Goal: Task Accomplishment & Management: Manage account settings

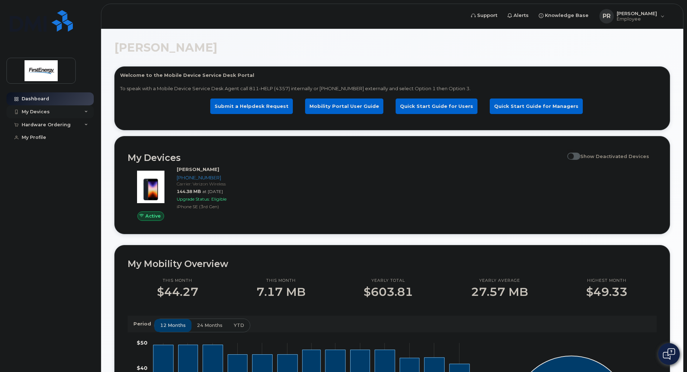
click at [28, 111] on div "My Devices" at bounding box center [36, 112] width 28 height 6
click at [55, 141] on div "[PHONE_NUMBER]" at bounding box center [66, 139] width 44 height 6
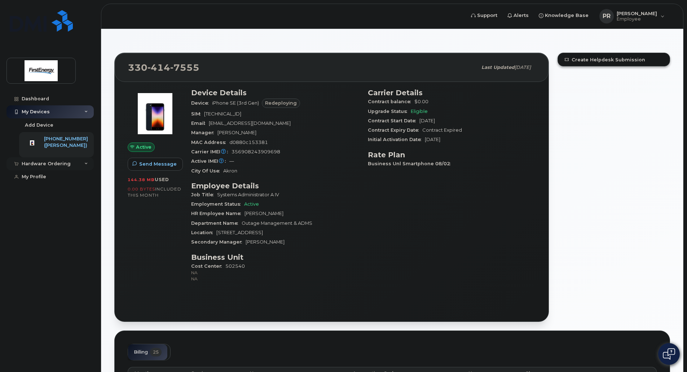
click at [46, 167] on div "Hardware Ordering" at bounding box center [46, 164] width 49 height 6
click at [50, 181] on link "My Orders" at bounding box center [56, 177] width 75 height 14
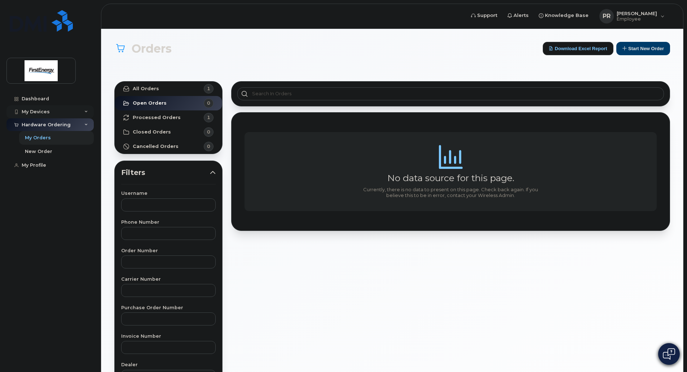
click at [62, 110] on div "My Devices" at bounding box center [49, 111] width 87 height 13
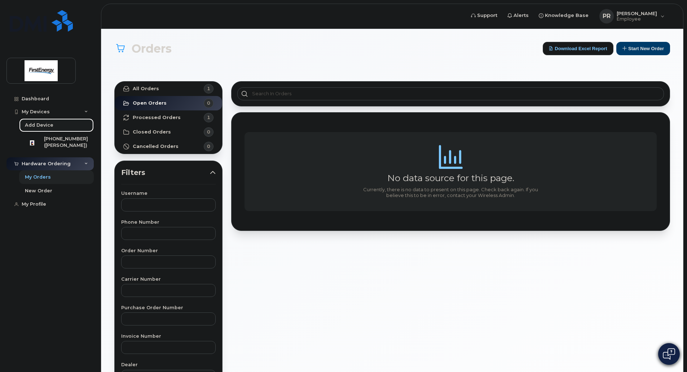
click at [46, 125] on div "Add Device" at bounding box center [39, 125] width 28 height 6
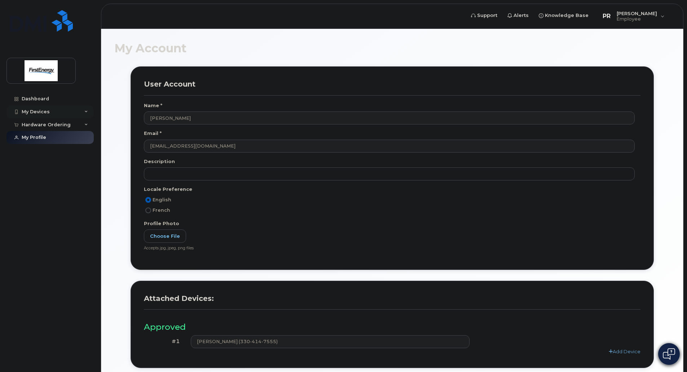
click at [65, 110] on div "My Devices" at bounding box center [49, 111] width 87 height 13
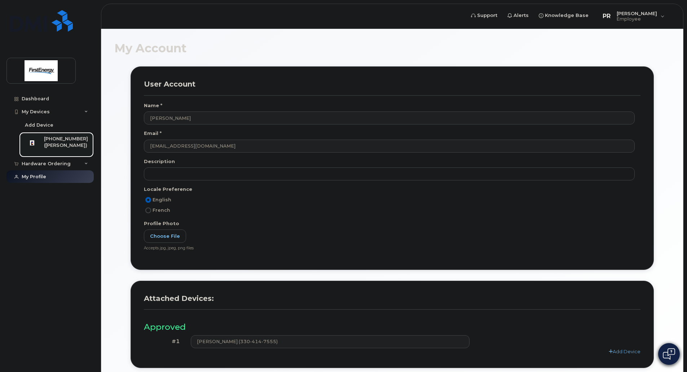
click at [62, 144] on div "([PERSON_NAME])" at bounding box center [66, 145] width 44 height 6
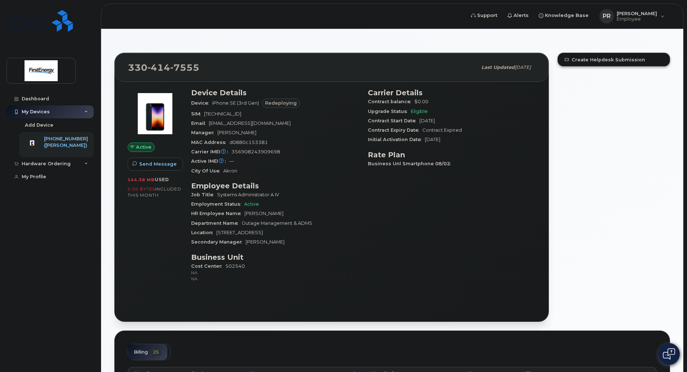
click at [138, 145] on span "Active" at bounding box center [144, 147] width 16 height 7
click at [279, 105] on span "Redeploying" at bounding box center [281, 103] width 32 height 7
click at [44, 167] on div "Hardware Ordering" at bounding box center [46, 164] width 49 height 6
click at [45, 180] on div "My Orders" at bounding box center [38, 177] width 26 height 6
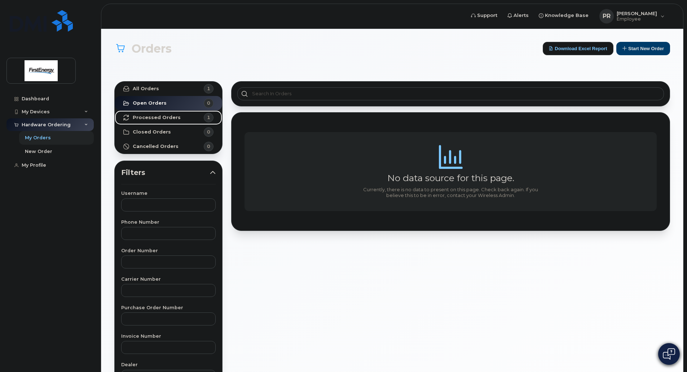
click at [174, 118] on strong "Processed Orders" at bounding box center [157, 118] width 48 height 6
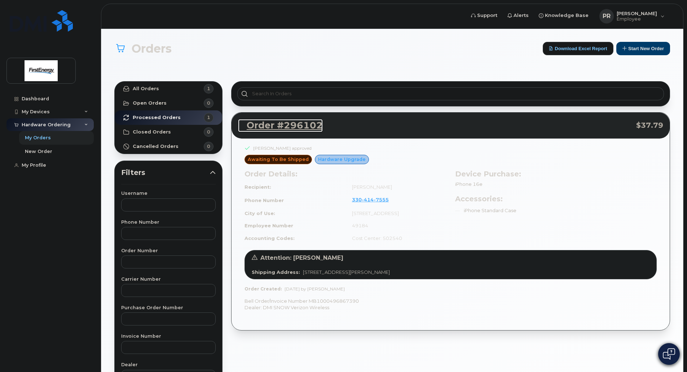
click at [274, 124] on link "Order #296102" at bounding box center [280, 125] width 85 height 13
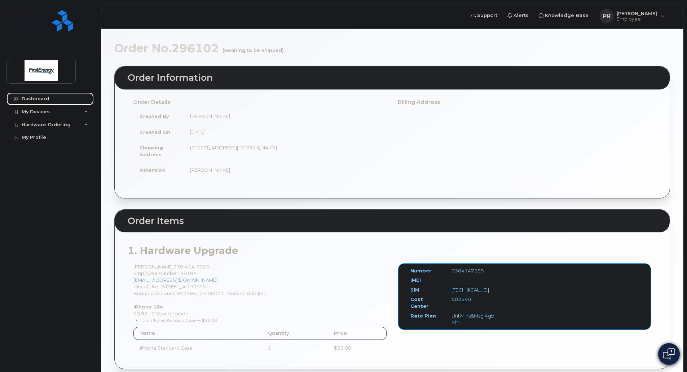
click at [40, 98] on div "Dashboard" at bounding box center [35, 99] width 27 height 6
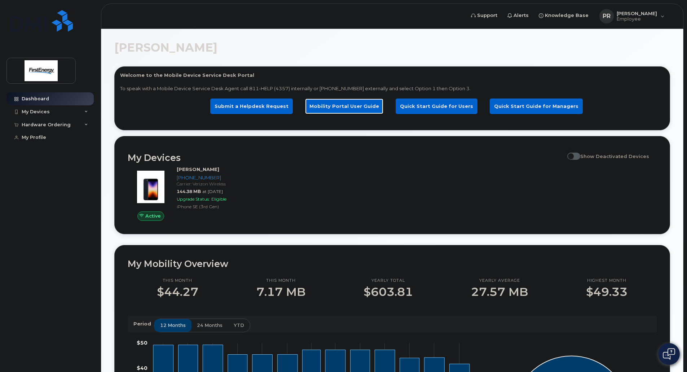
click at [360, 103] on link "Mobility Portal User Guide" at bounding box center [344, 106] width 78 height 16
